Goal: Task Accomplishment & Management: Complete application form

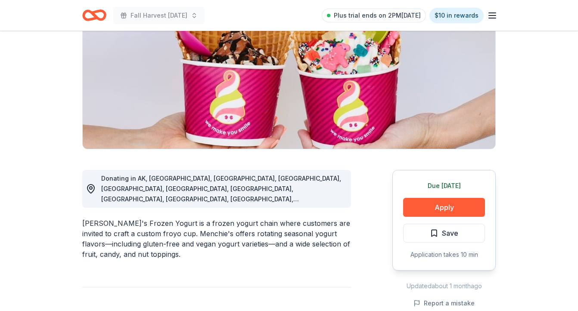
scroll to position [113, 0]
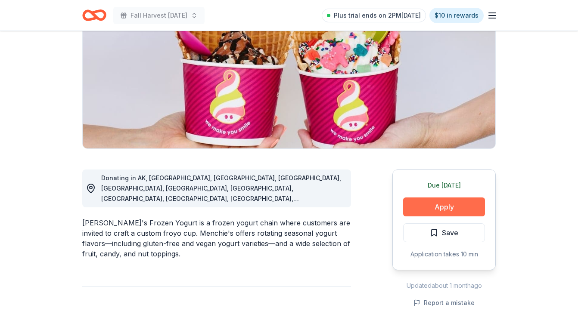
click at [439, 210] on button "Apply" at bounding box center [444, 207] width 82 height 19
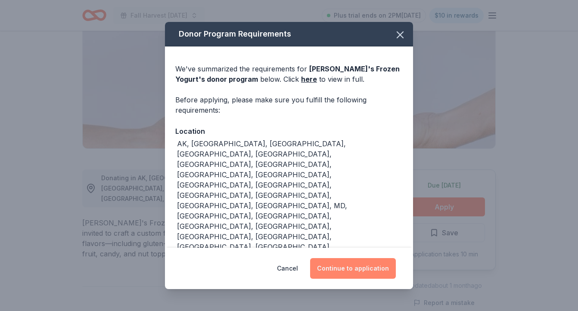
click at [365, 260] on button "Continue to application" at bounding box center [353, 268] width 86 height 21
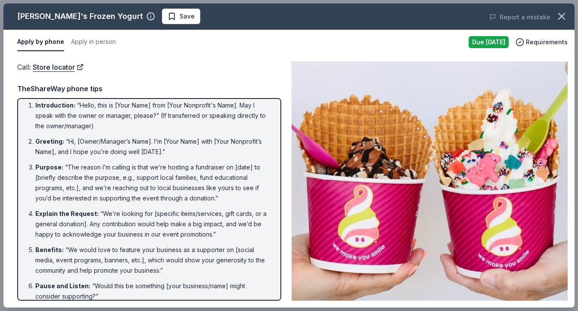
scroll to position [0, 0]
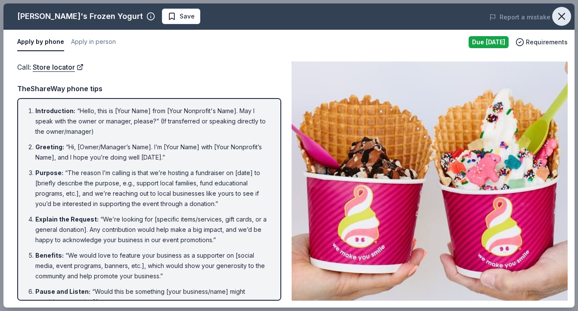
click at [564, 18] on icon "button" at bounding box center [561, 16] width 12 height 12
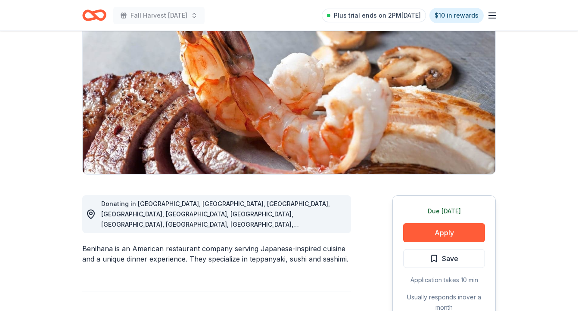
scroll to position [88, 0]
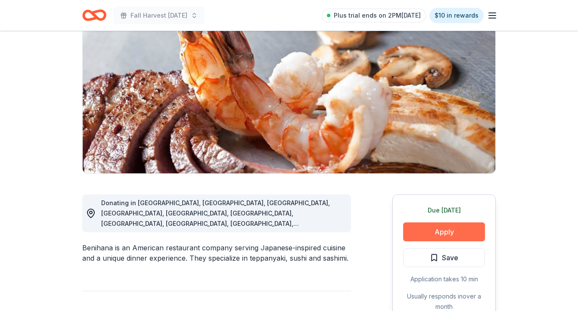
click at [441, 232] on button "Apply" at bounding box center [444, 232] width 82 height 19
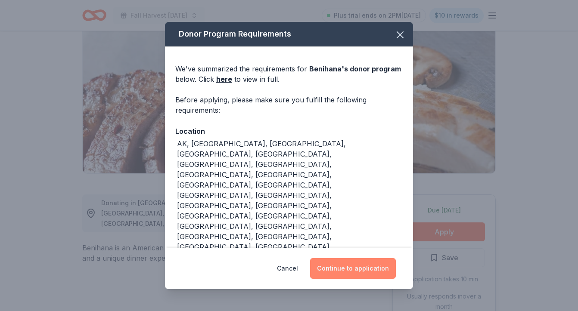
click at [379, 271] on button "Continue to application" at bounding box center [353, 268] width 86 height 21
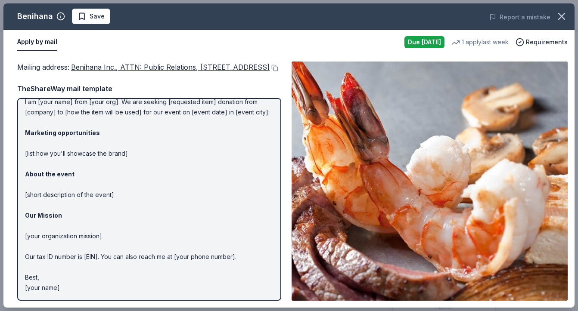
scroll to position [0, 0]
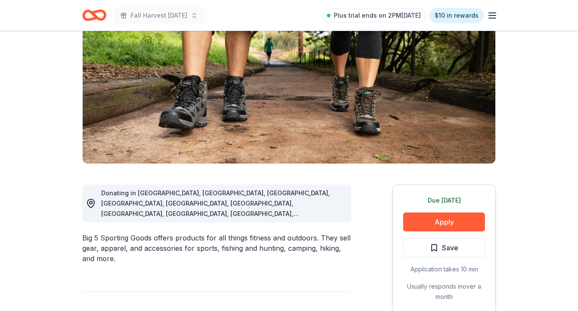
scroll to position [119, 0]
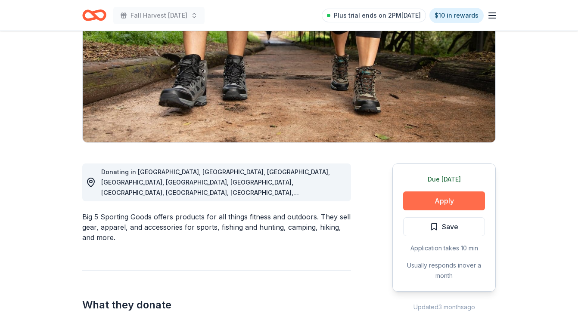
click at [430, 203] on button "Apply" at bounding box center [444, 201] width 82 height 19
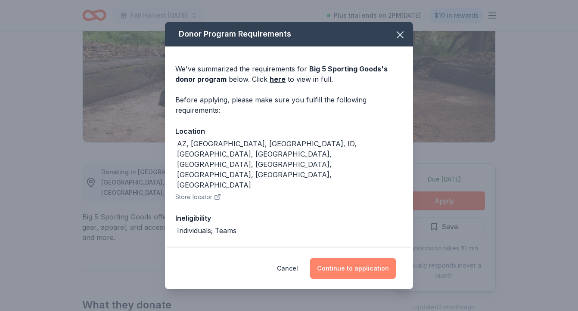
click at [344, 265] on button "Continue to application" at bounding box center [353, 268] width 86 height 21
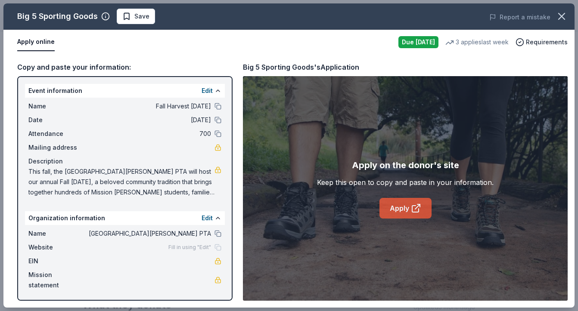
click at [394, 211] on link "Apply" at bounding box center [405, 208] width 52 height 21
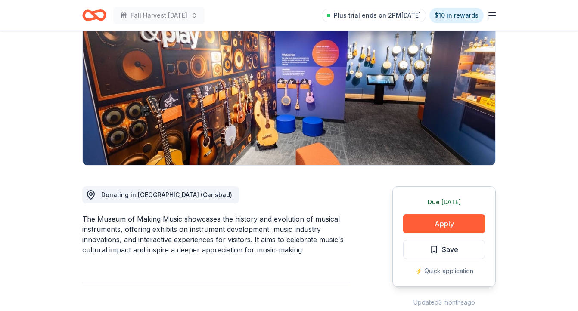
scroll to position [96, 0]
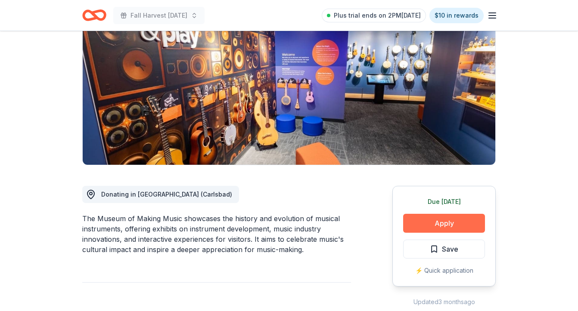
click at [426, 219] on button "Apply" at bounding box center [444, 223] width 82 height 19
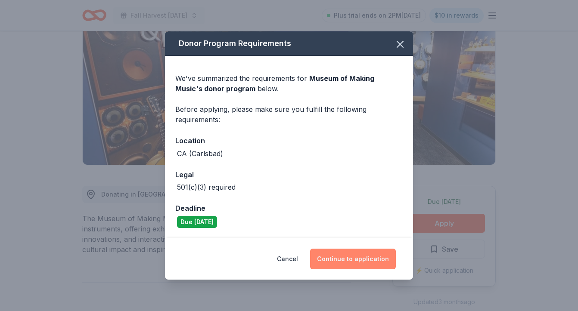
click at [355, 262] on button "Continue to application" at bounding box center [353, 259] width 86 height 21
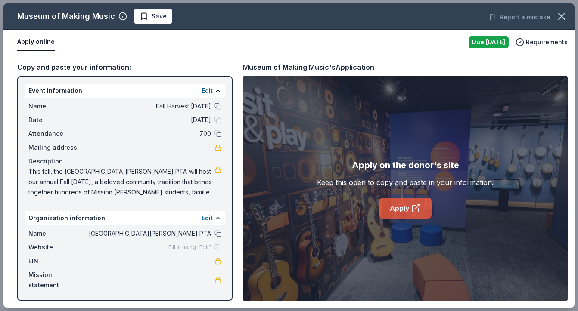
click at [396, 211] on link "Apply" at bounding box center [405, 208] width 52 height 21
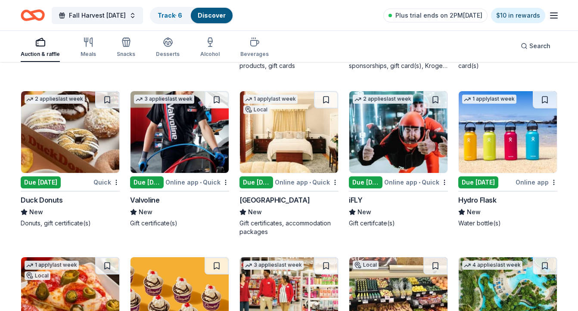
scroll to position [4029, 0]
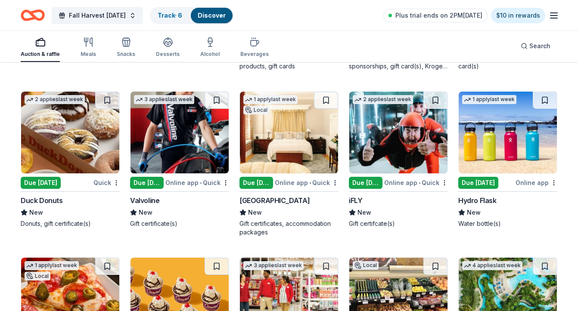
click at [486, 135] on img at bounding box center [507, 133] width 98 height 82
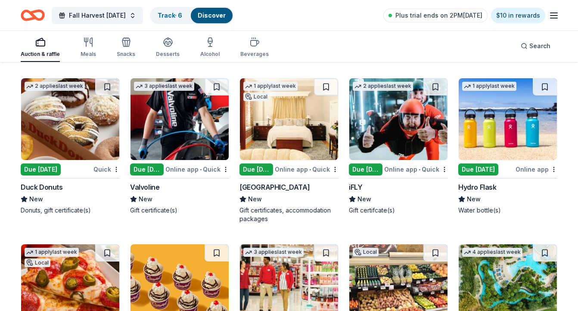
click at [398, 114] on img at bounding box center [398, 119] width 98 height 82
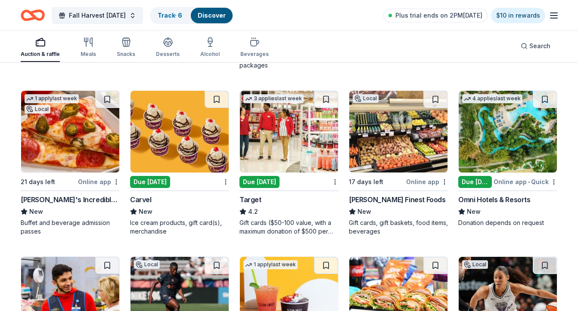
scroll to position [4197, 0]
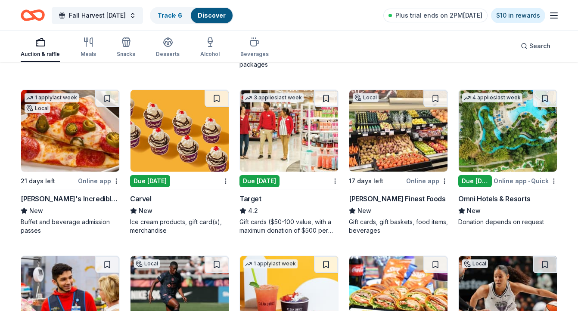
click at [291, 118] on img at bounding box center [289, 131] width 98 height 82
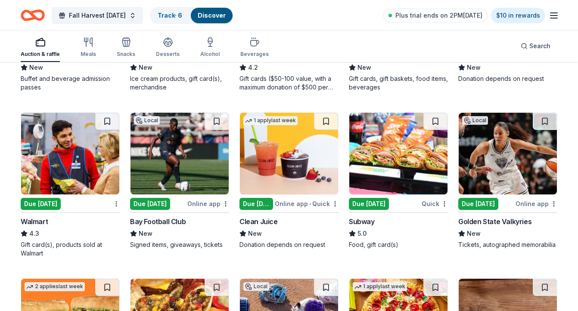
scroll to position [4341, 0]
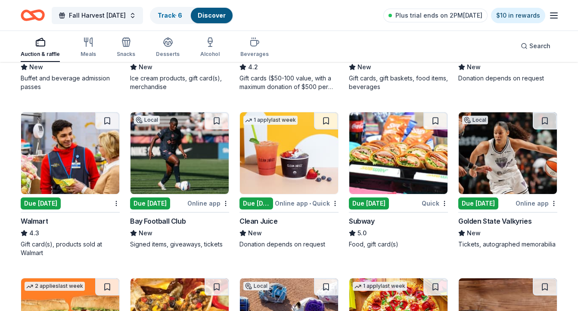
click at [65, 171] on img at bounding box center [70, 153] width 98 height 82
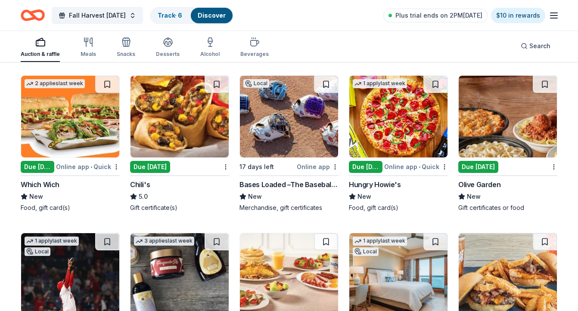
scroll to position [4544, 0]
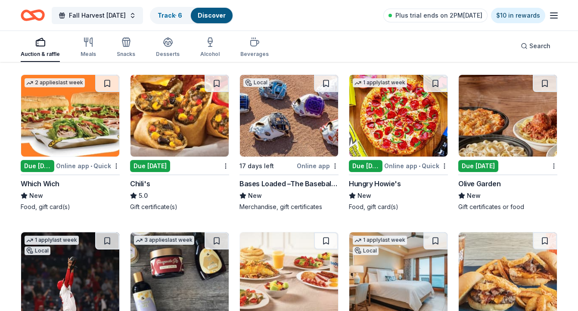
click at [189, 120] on img at bounding box center [179, 116] width 98 height 82
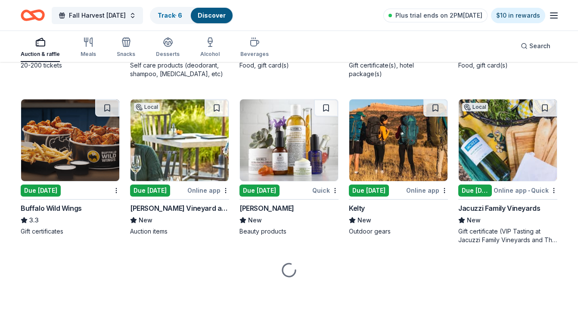
scroll to position [4845, 0]
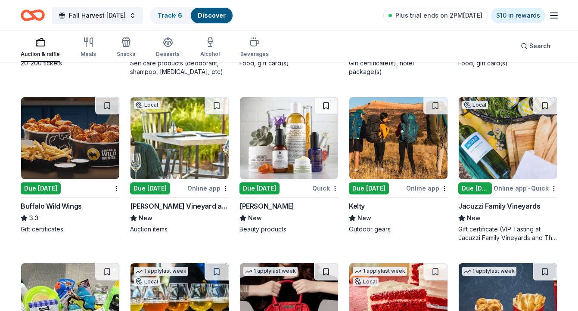
click at [47, 124] on img at bounding box center [70, 138] width 98 height 82
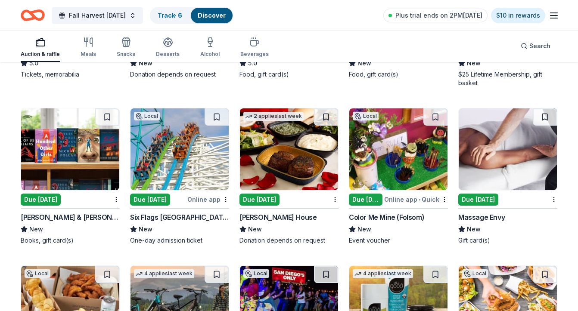
scroll to position [5328, 0]
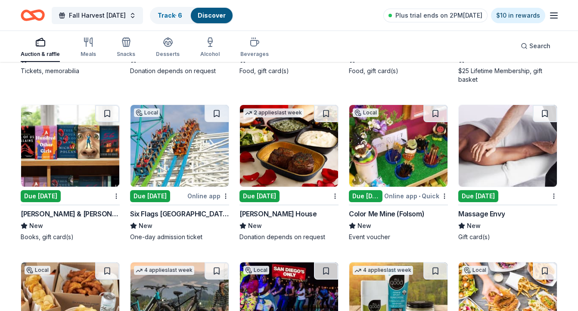
click at [69, 161] on img at bounding box center [70, 146] width 98 height 82
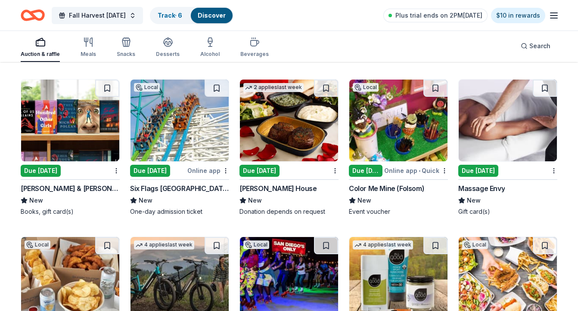
scroll to position [5354, 0]
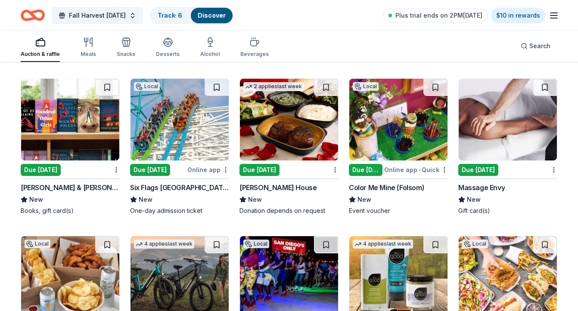
click at [181, 133] on img at bounding box center [179, 120] width 98 height 82
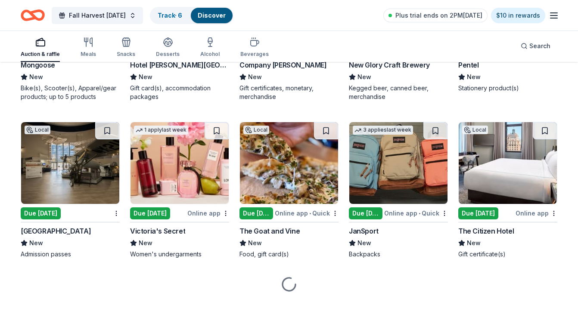
scroll to position [5801, 0]
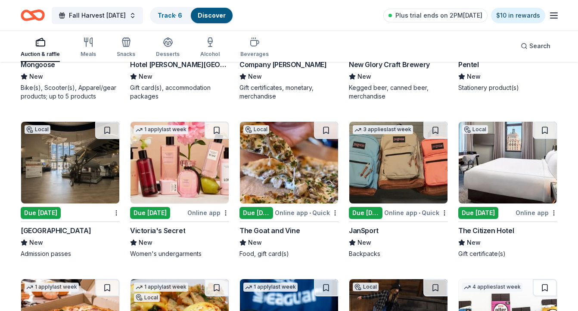
click at [71, 161] on img at bounding box center [70, 163] width 98 height 82
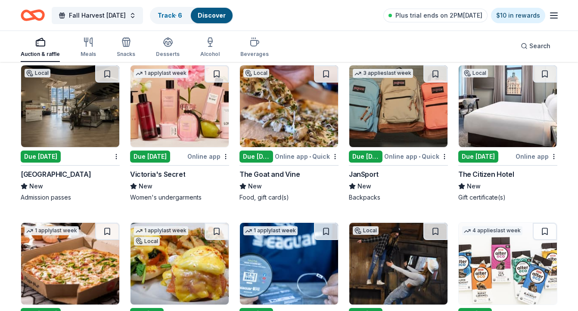
scroll to position [5858, 0]
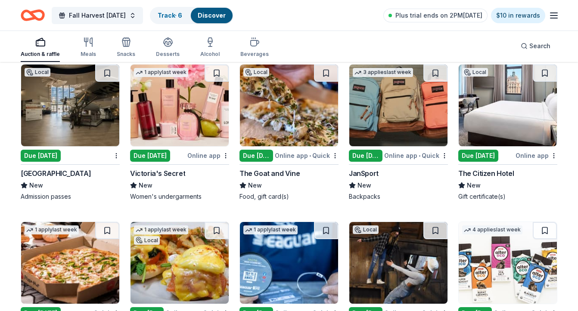
click at [402, 127] on img at bounding box center [398, 106] width 98 height 82
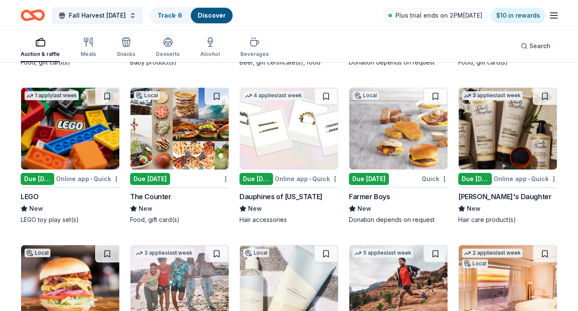
scroll to position [7621, 0]
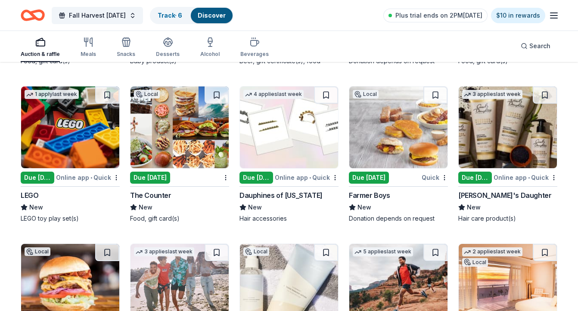
click at [85, 114] on img at bounding box center [70, 128] width 98 height 82
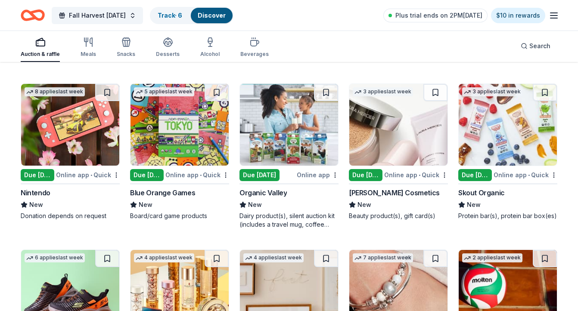
scroll to position [7921, 0]
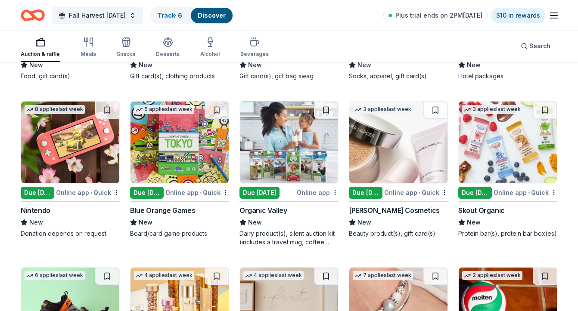
click at [83, 152] on img at bounding box center [70, 143] width 98 height 82
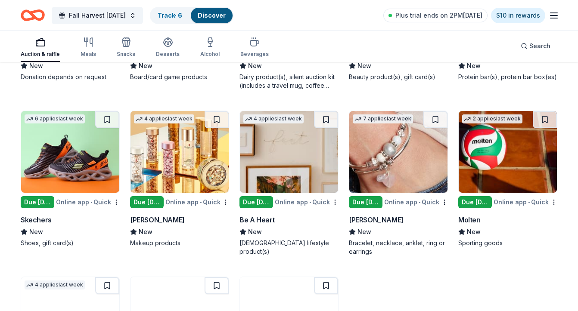
scroll to position [8039, 0]
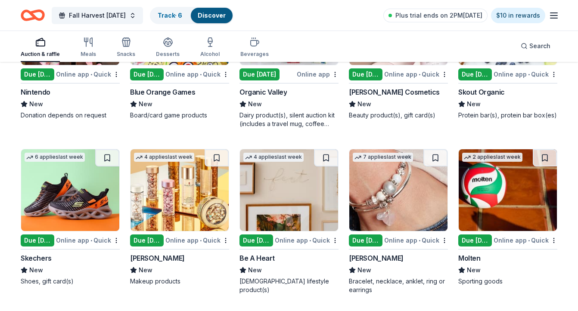
click at [87, 198] on img at bounding box center [70, 190] width 98 height 82
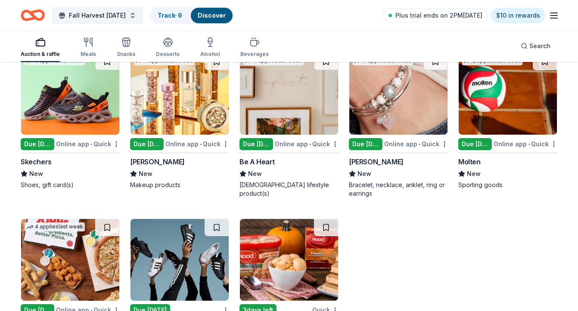
scroll to position [8197, 0]
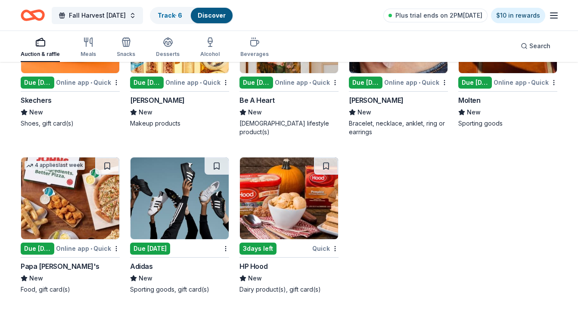
click at [188, 205] on img at bounding box center [179, 199] width 98 height 82
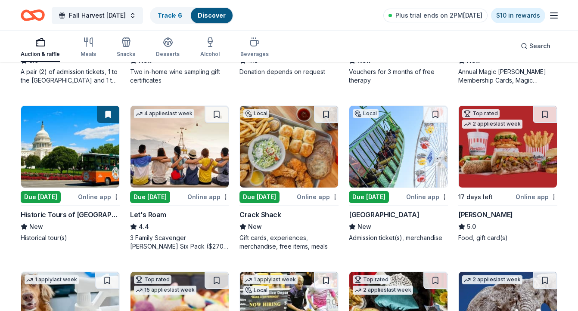
scroll to position [0, 0]
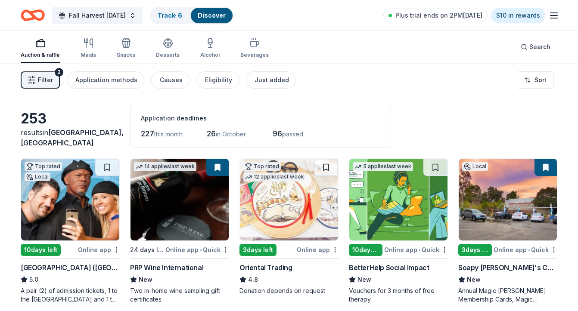
click at [38, 78] on span "Filter" at bounding box center [45, 80] width 15 height 10
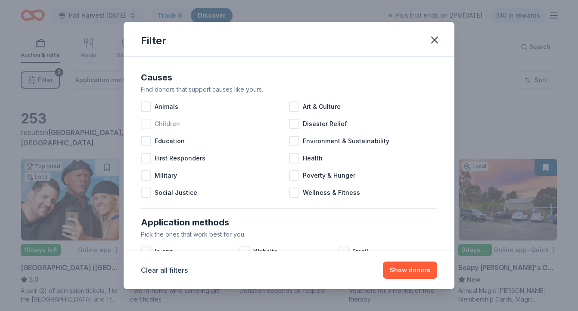
click at [164, 126] on span "Children" at bounding box center [167, 124] width 25 height 10
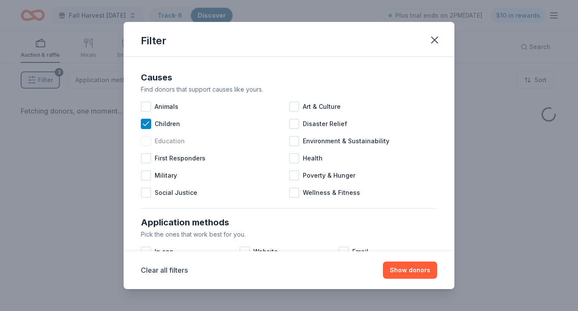
click at [164, 142] on span "Education" at bounding box center [170, 141] width 30 height 10
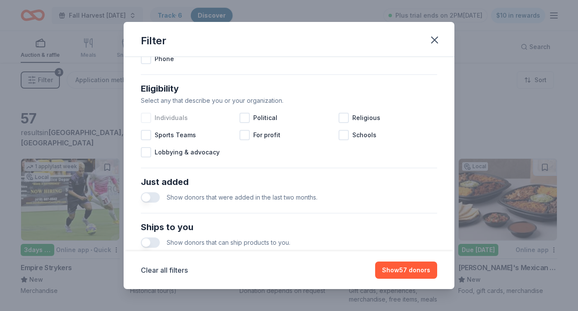
scroll to position [229, 0]
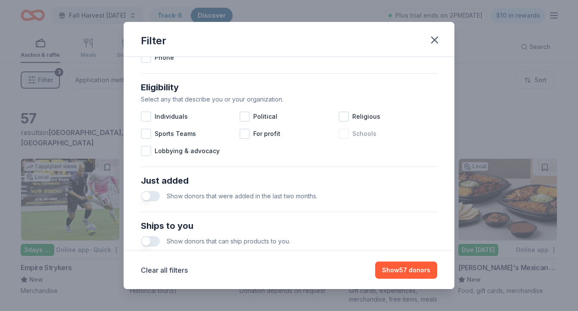
click at [347, 135] on div at bounding box center [343, 134] width 10 height 10
click at [343, 132] on icon at bounding box center [343, 134] width 9 height 9
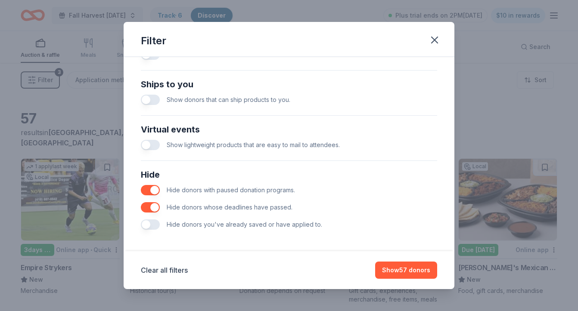
scroll to position [372, 0]
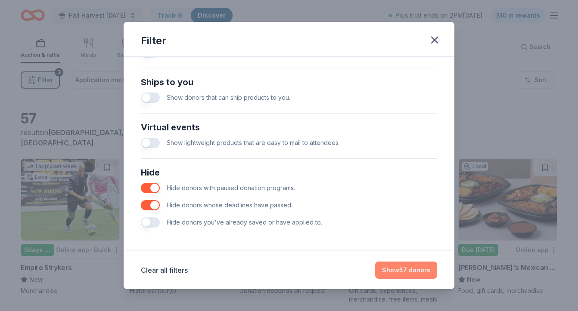
click at [412, 267] on button "Show 57 donors" at bounding box center [406, 270] width 62 height 17
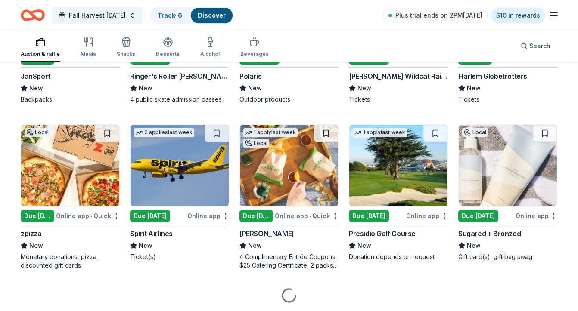
scroll to position [1510, 0]
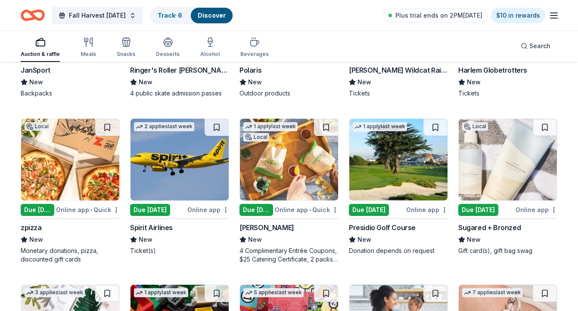
click at [295, 173] on img at bounding box center [289, 160] width 98 height 82
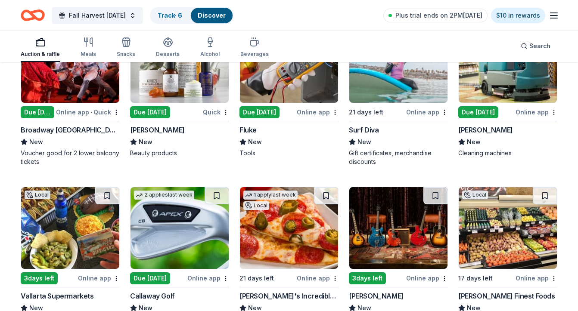
scroll to position [0, 0]
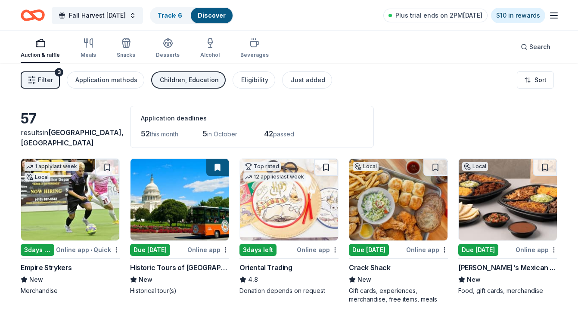
click at [547, 17] on div "Plus trial ends on 2PM, 9/30 $10 in rewards" at bounding box center [471, 15] width 176 height 20
click at [554, 17] on icon "button" at bounding box center [553, 15] width 10 height 10
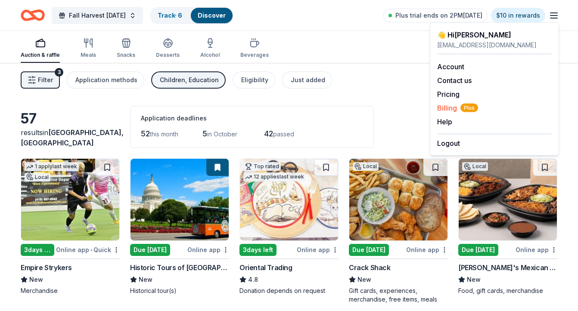
click at [447, 106] on span "Billing Plus" at bounding box center [457, 108] width 41 height 10
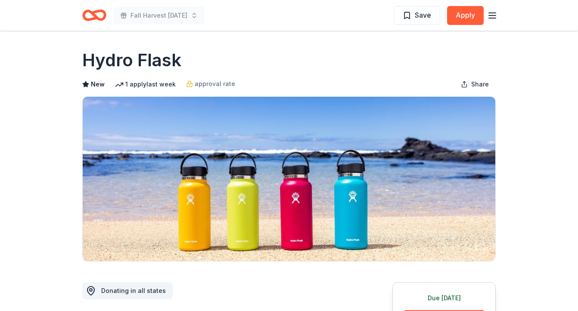
scroll to position [79, 0]
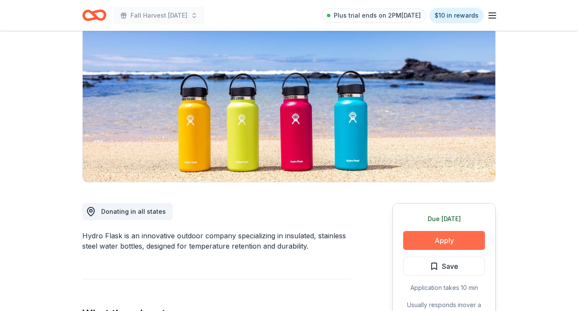
click at [448, 244] on button "Apply" at bounding box center [444, 240] width 82 height 19
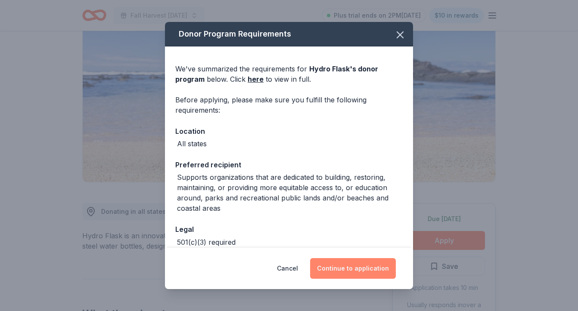
click at [332, 265] on button "Continue to application" at bounding box center [353, 268] width 86 height 21
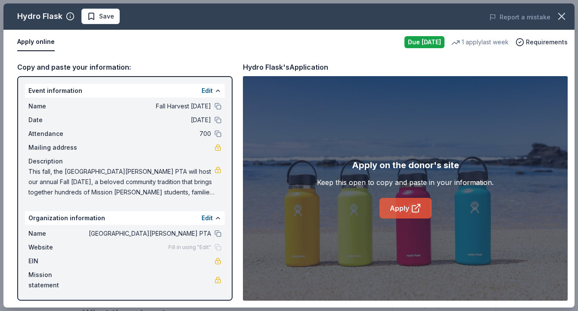
click at [408, 207] on link "Apply" at bounding box center [405, 208] width 52 height 21
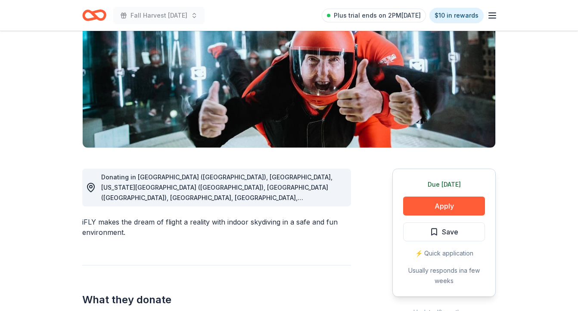
scroll to position [128, 0]
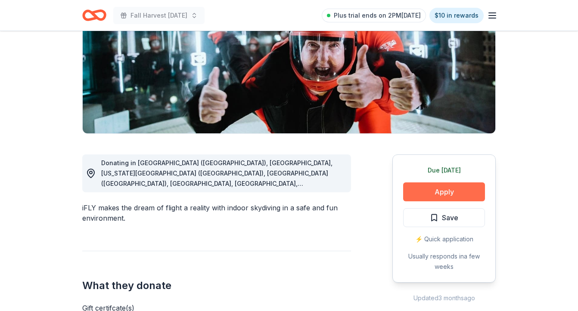
click at [435, 196] on button "Apply" at bounding box center [444, 192] width 82 height 19
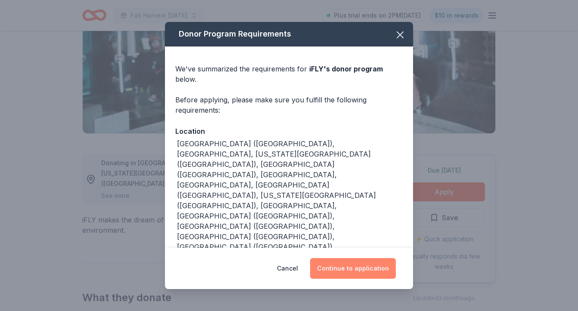
click at [371, 263] on button "Continue to application" at bounding box center [353, 268] width 86 height 21
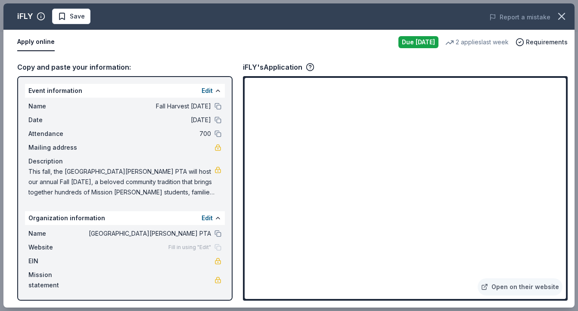
click at [471, 68] on div "iFLY's Application" at bounding box center [405, 67] width 325 height 11
click at [566, 16] on icon "button" at bounding box center [561, 16] width 12 height 12
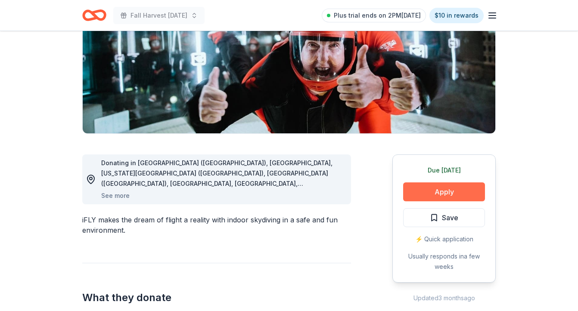
click at [434, 189] on button "Apply" at bounding box center [444, 192] width 82 height 19
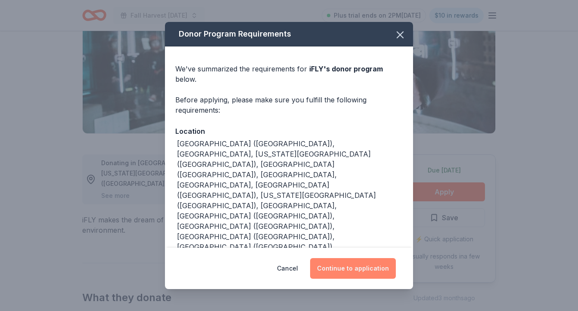
click at [356, 268] on button "Continue to application" at bounding box center [353, 268] width 86 height 21
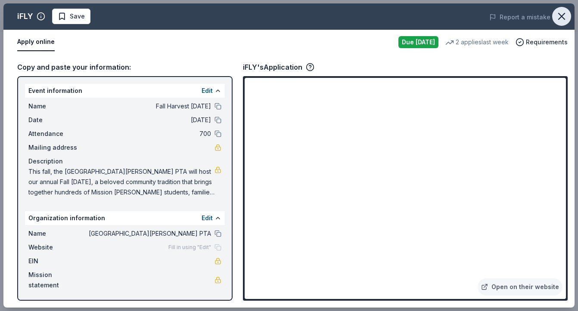
click at [563, 16] on icon "button" at bounding box center [561, 16] width 12 height 12
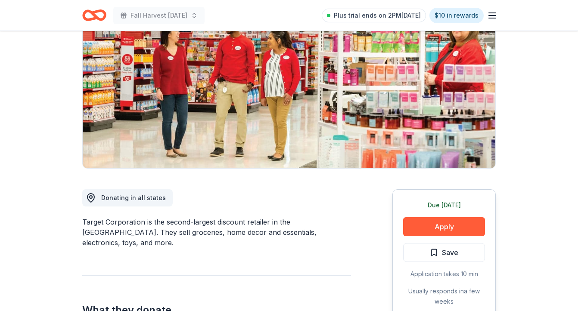
scroll to position [94, 0]
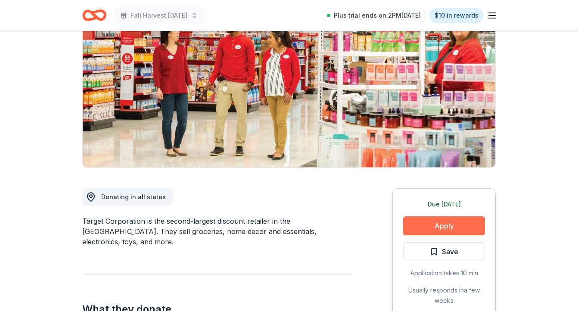
click at [472, 227] on button "Apply" at bounding box center [444, 226] width 82 height 19
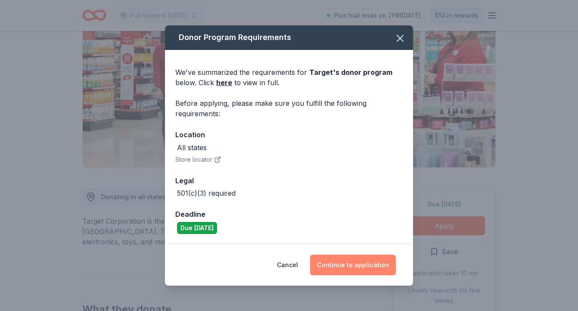
click at [367, 264] on button "Continue to application" at bounding box center [353, 265] width 86 height 21
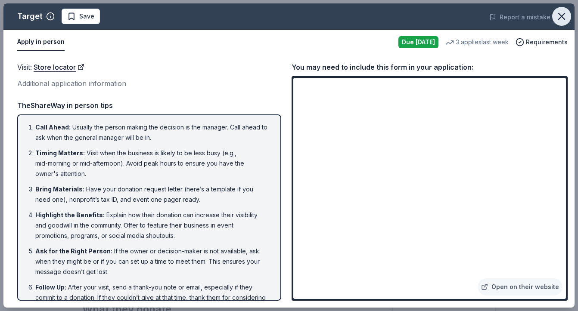
click at [560, 17] on icon "button" at bounding box center [561, 16] width 6 height 6
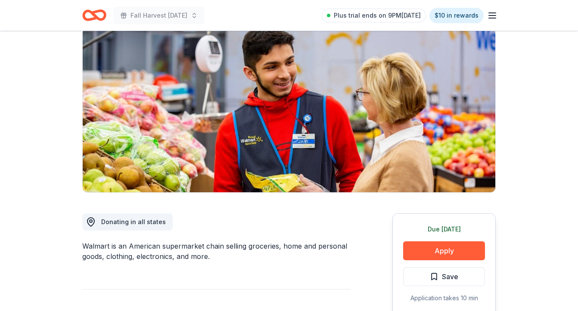
scroll to position [98, 0]
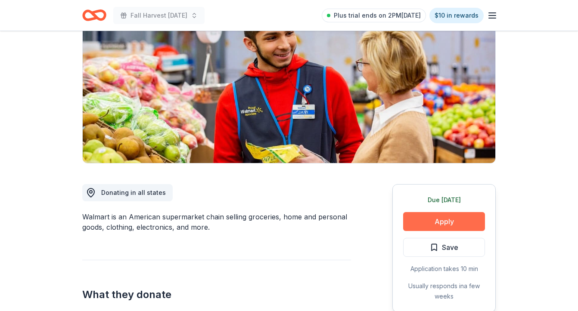
click at [463, 226] on button "Apply" at bounding box center [444, 221] width 82 height 19
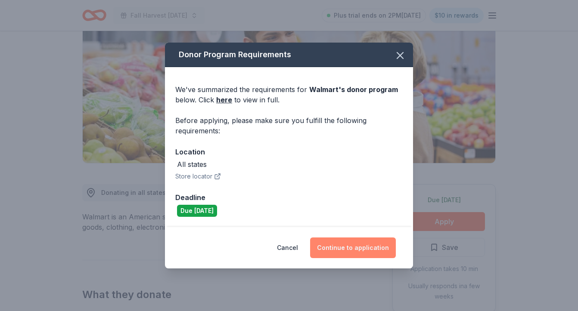
click at [365, 247] on button "Continue to application" at bounding box center [353, 248] width 86 height 21
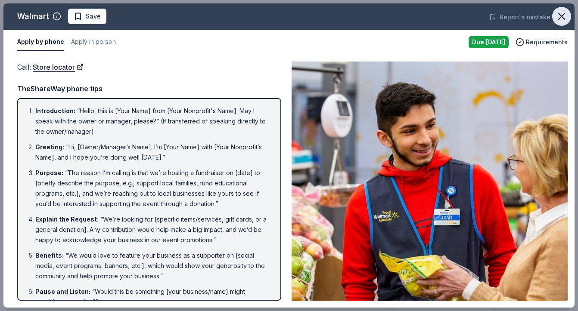
click at [566, 15] on icon "button" at bounding box center [561, 16] width 12 height 12
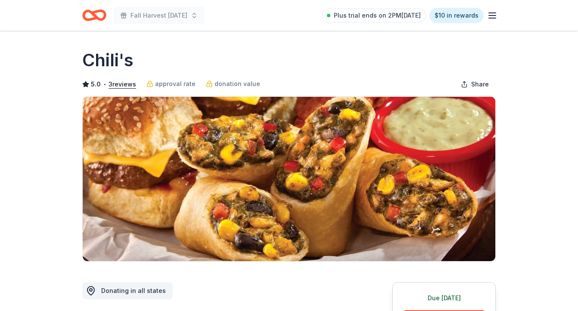
scroll to position [132, 0]
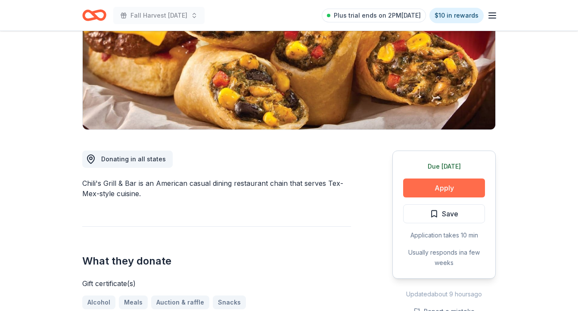
click at [454, 185] on button "Apply" at bounding box center [444, 188] width 82 height 19
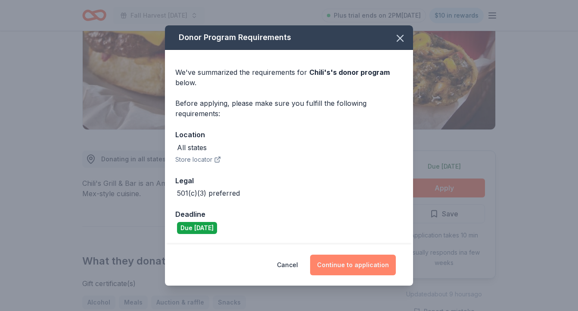
click at [370, 268] on button "Continue to application" at bounding box center [353, 265] width 86 height 21
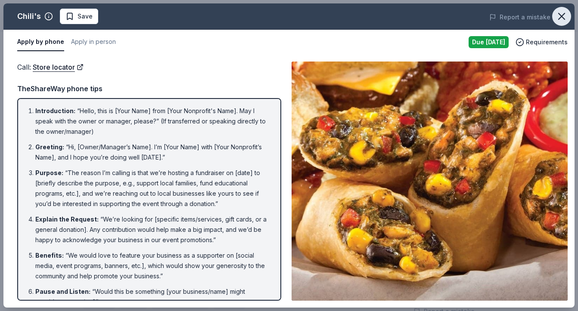
click at [563, 19] on icon "button" at bounding box center [561, 16] width 12 height 12
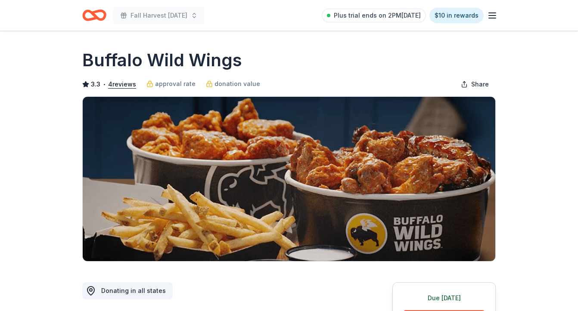
scroll to position [127, 0]
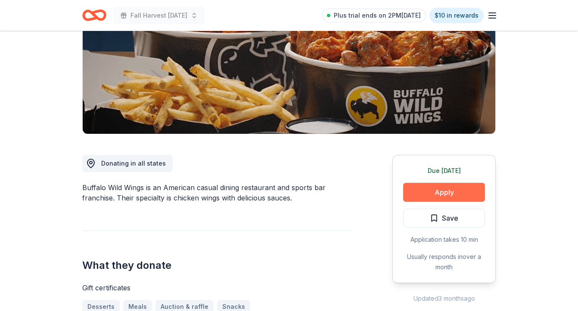
click at [450, 192] on button "Apply" at bounding box center [444, 192] width 82 height 19
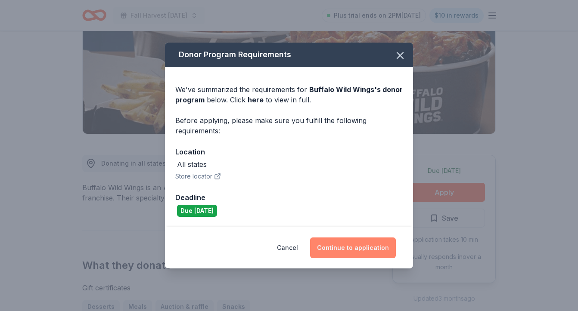
click at [350, 249] on button "Continue to application" at bounding box center [353, 248] width 86 height 21
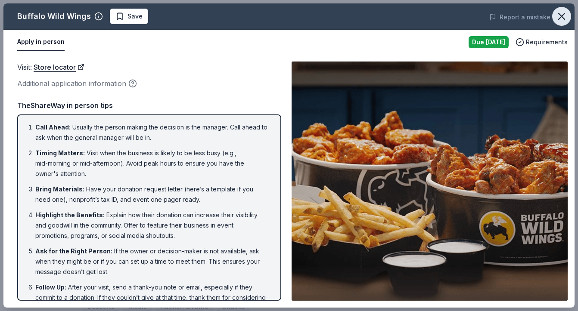
click at [561, 19] on icon "button" at bounding box center [561, 16] width 12 height 12
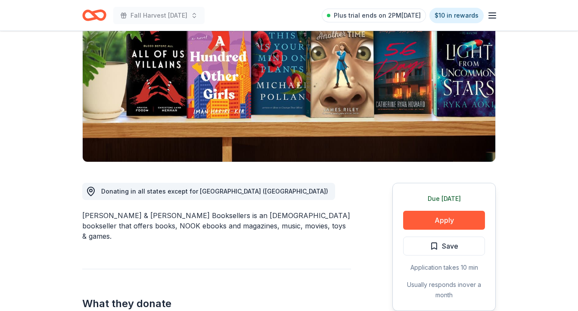
scroll to position [99, 0]
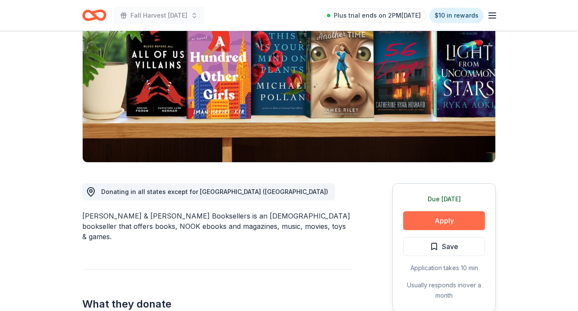
click at [453, 223] on button "Apply" at bounding box center [444, 220] width 82 height 19
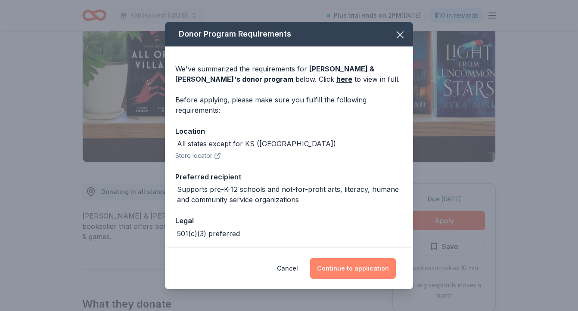
click at [359, 268] on button "Continue to application" at bounding box center [353, 268] width 86 height 21
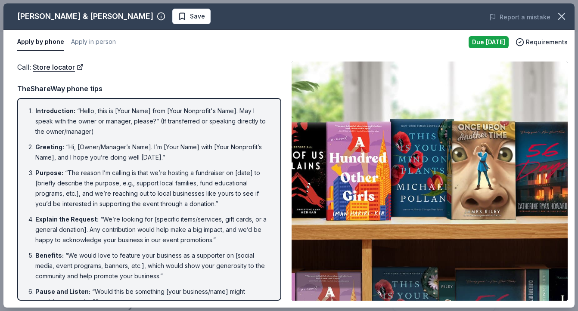
scroll to position [131, 0]
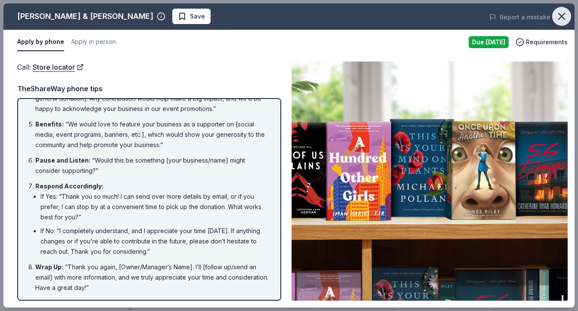
click at [560, 17] on icon "button" at bounding box center [561, 16] width 6 height 6
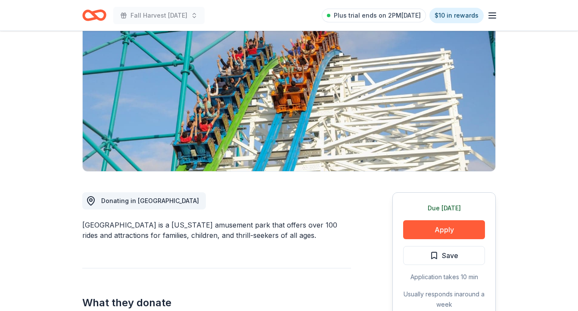
scroll to position [114, 0]
click at [467, 220] on button "Apply" at bounding box center [444, 229] width 82 height 19
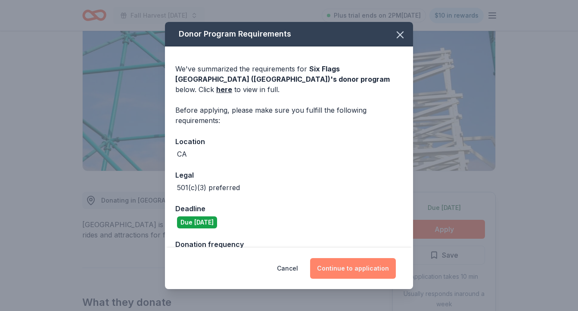
click at [352, 272] on button "Continue to application" at bounding box center [353, 268] width 86 height 21
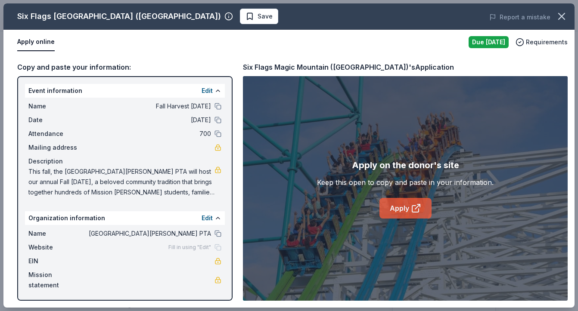
click at [412, 210] on icon at bounding box center [416, 208] width 10 height 10
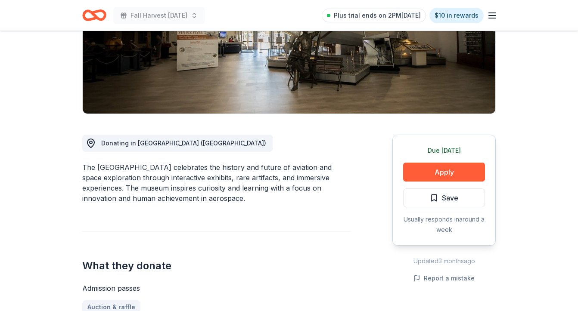
scroll to position [148, 0]
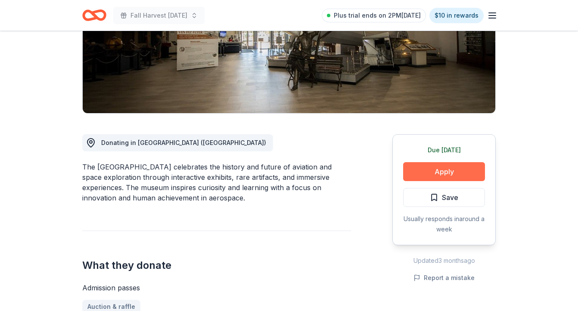
click at [457, 175] on button "Apply" at bounding box center [444, 171] width 82 height 19
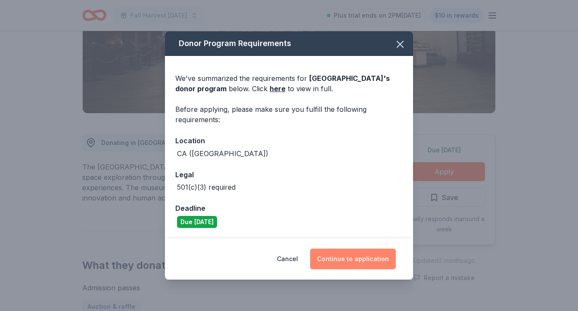
click at [372, 259] on button "Continue to application" at bounding box center [353, 259] width 86 height 21
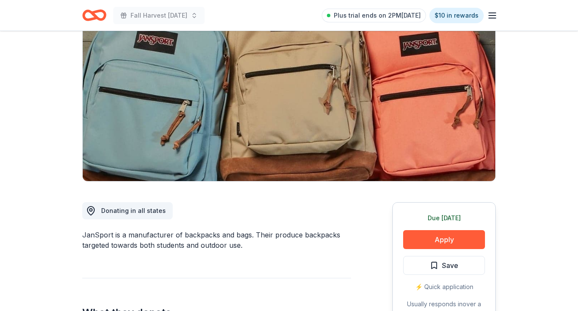
scroll to position [83, 0]
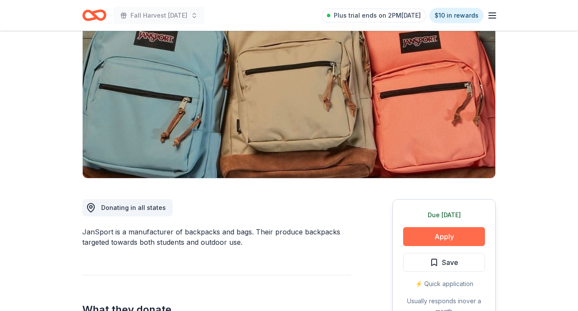
click at [441, 235] on button "Apply" at bounding box center [444, 236] width 82 height 19
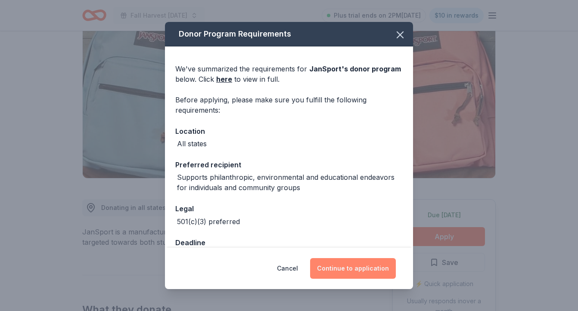
click at [364, 264] on button "Continue to application" at bounding box center [353, 268] width 86 height 21
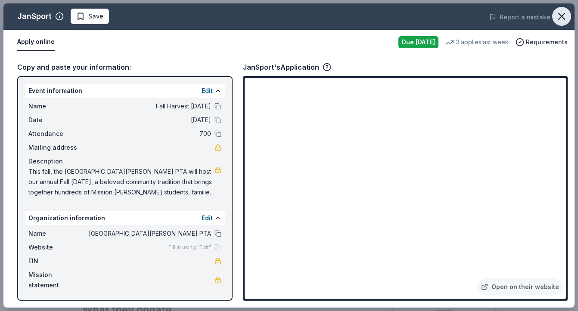
click at [563, 17] on icon "button" at bounding box center [561, 16] width 12 height 12
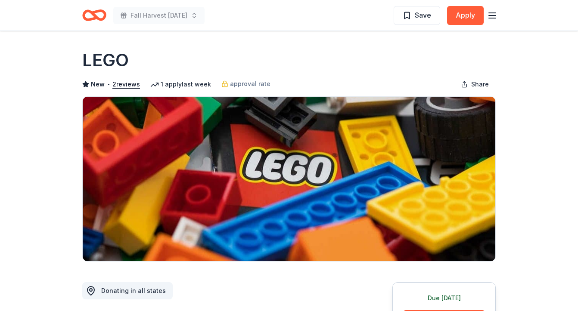
scroll to position [72, 0]
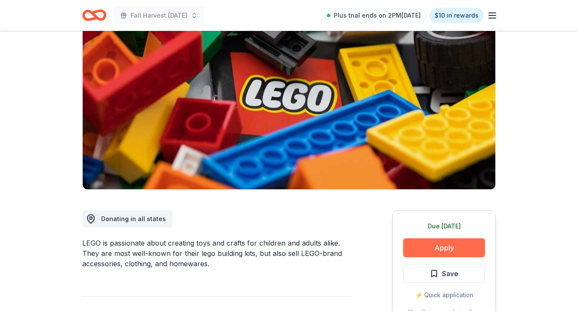
click at [459, 238] on button "Apply" at bounding box center [444, 247] width 82 height 19
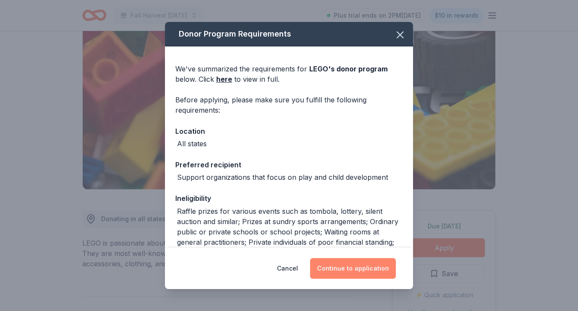
click at [362, 272] on button "Continue to application" at bounding box center [353, 268] width 86 height 21
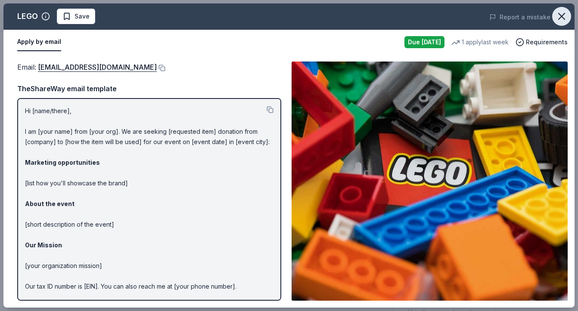
click at [563, 15] on icon "button" at bounding box center [561, 16] width 12 height 12
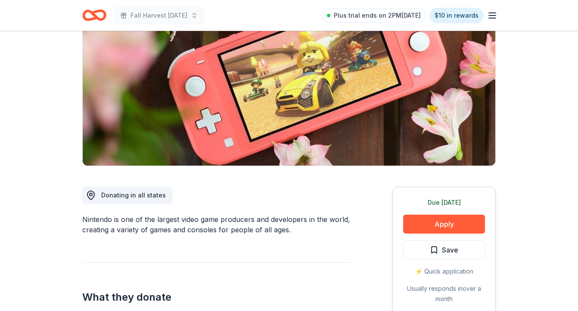
scroll to position [99, 0]
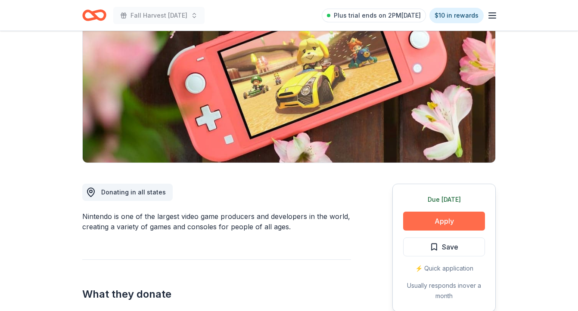
click at [448, 219] on button "Apply" at bounding box center [444, 221] width 82 height 19
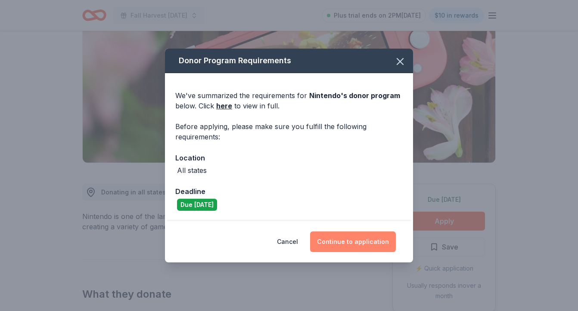
click at [343, 235] on button "Continue to application" at bounding box center [353, 242] width 86 height 21
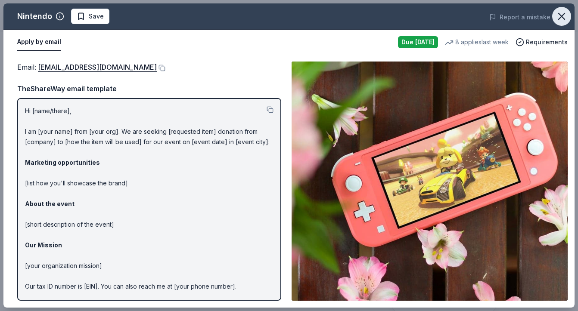
click at [560, 22] on icon "button" at bounding box center [561, 16] width 12 height 12
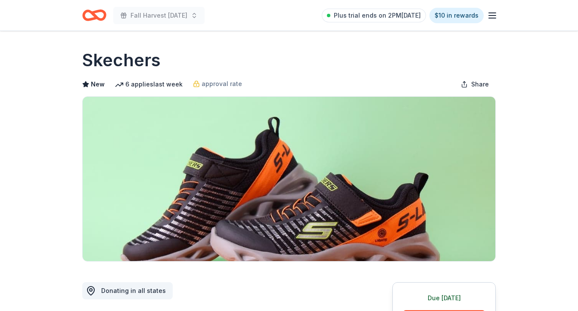
scroll to position [86, 0]
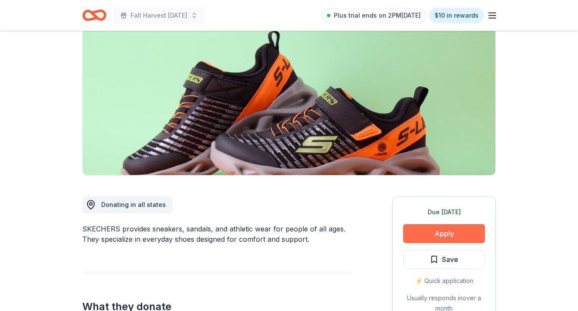
click at [476, 237] on button "Apply" at bounding box center [444, 233] width 82 height 19
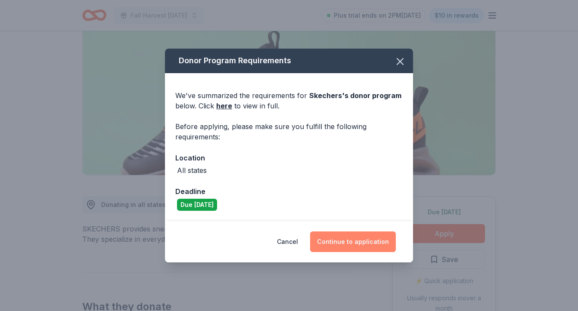
click at [359, 239] on button "Continue to application" at bounding box center [353, 242] width 86 height 21
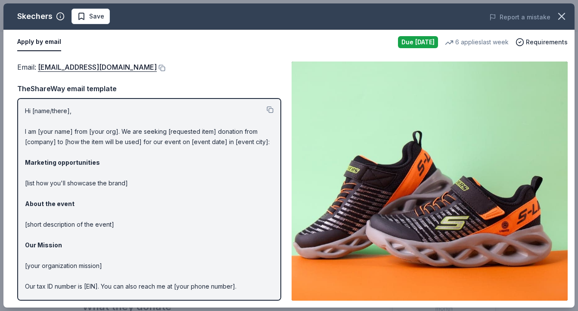
scroll to position [30, 0]
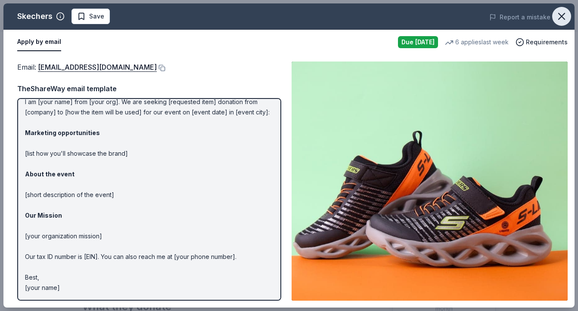
click at [562, 13] on icon "button" at bounding box center [561, 16] width 12 height 12
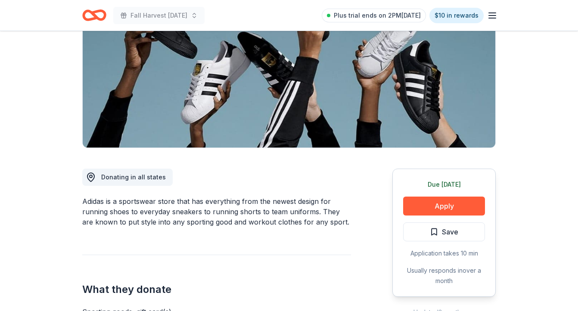
scroll to position [115, 0]
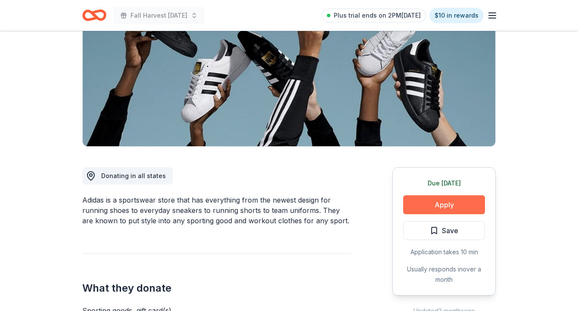
click at [450, 204] on button "Apply" at bounding box center [444, 204] width 82 height 19
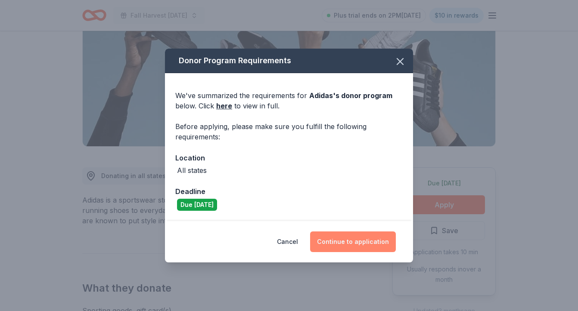
click at [379, 239] on button "Continue to application" at bounding box center [353, 242] width 86 height 21
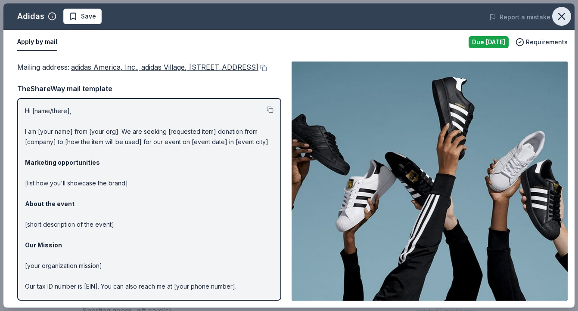
click at [569, 20] on button "button" at bounding box center [561, 16] width 19 height 19
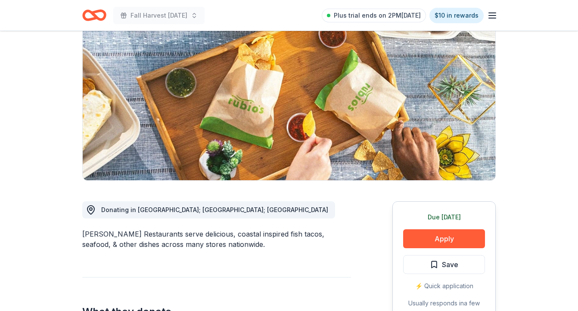
scroll to position [82, 0]
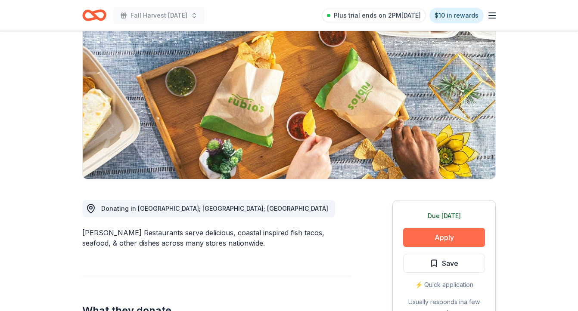
click at [477, 235] on button "Apply" at bounding box center [444, 237] width 82 height 19
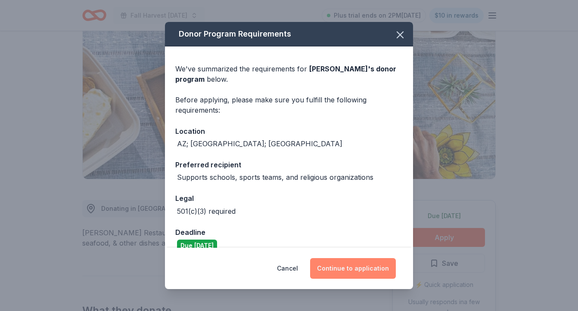
click at [359, 260] on button "Continue to application" at bounding box center [353, 268] width 86 height 21
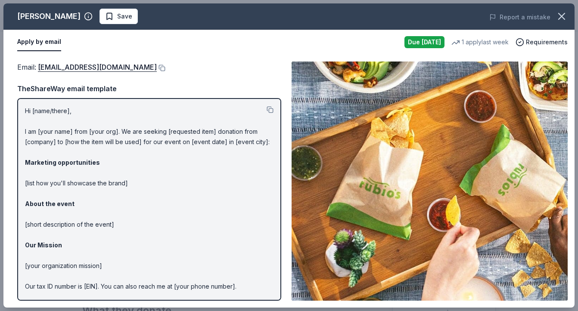
click at [455, 148] on img at bounding box center [429, 181] width 276 height 239
click at [557, 17] on icon "button" at bounding box center [561, 16] width 12 height 12
